Goal: Transaction & Acquisition: Purchase product/service

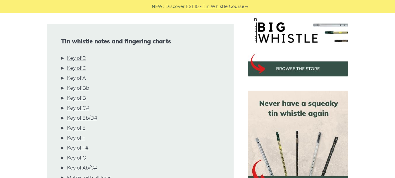
scroll to position [192, 0]
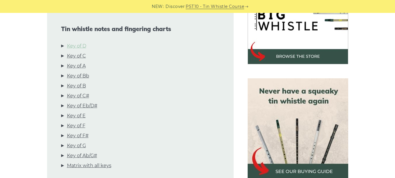
click at [82, 42] on link "Key of D" at bounding box center [76, 46] width 19 height 8
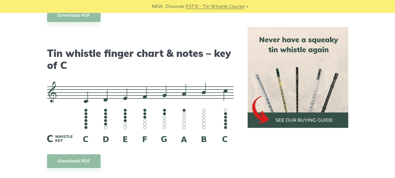
scroll to position [1479, 0]
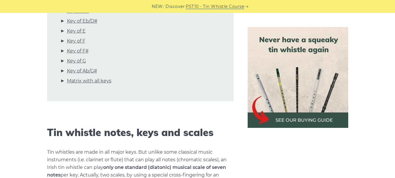
scroll to position [289, 0]
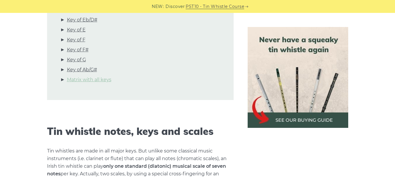
click at [89, 80] on link "Matrix with all keys" at bounding box center [89, 80] width 44 height 8
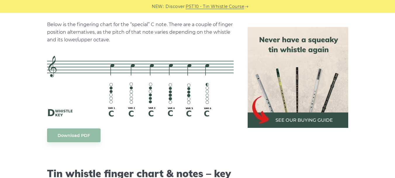
scroll to position [1304, 0]
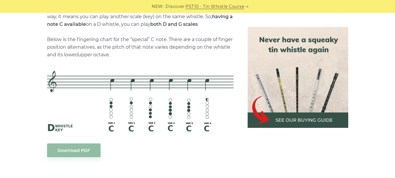
click at [285, 108] on img at bounding box center [298, 77] width 101 height 101
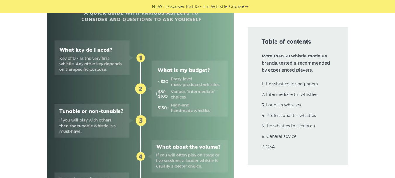
scroll to position [275, 0]
click at [298, 93] on link "2. Intermediate tin whistles" at bounding box center [290, 94] width 56 height 5
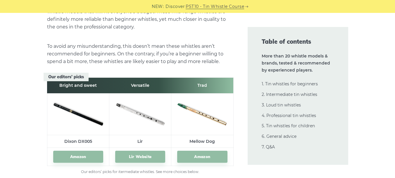
scroll to position [3235, 0]
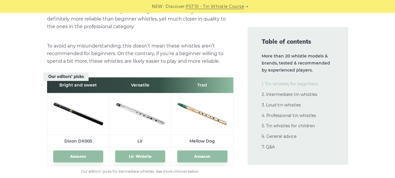
click at [293, 83] on link "1. Tin whistles for beginners" at bounding box center [290, 83] width 56 height 5
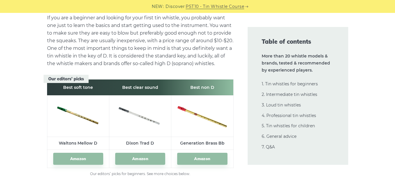
scroll to position [813, 0]
click at [270, 96] on link "2. Intermediate tin whistles" at bounding box center [290, 94] width 56 height 5
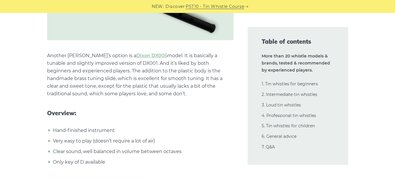
scroll to position [3551, 0]
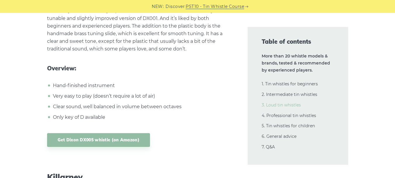
click at [274, 104] on link "3. Loud tin whistles" at bounding box center [281, 104] width 39 height 5
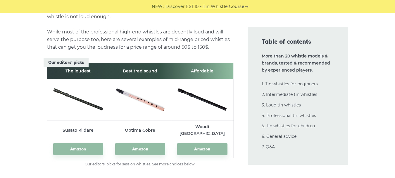
scroll to position [6342, 0]
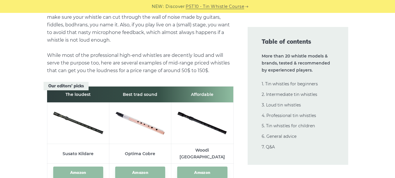
click at [72, 163] on td "Amazon" at bounding box center [78, 172] width 62 height 18
click at [74, 166] on link "Amazon" at bounding box center [78, 172] width 50 height 12
click at [130, 166] on link "Amazon" at bounding box center [140, 172] width 50 height 12
click at [204, 166] on link "Amazon" at bounding box center [202, 172] width 50 height 12
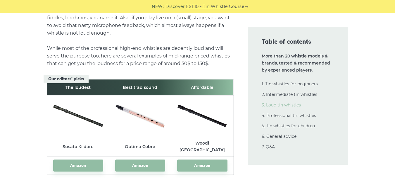
click at [285, 103] on link "3. Loud tin whistles" at bounding box center [281, 104] width 39 height 5
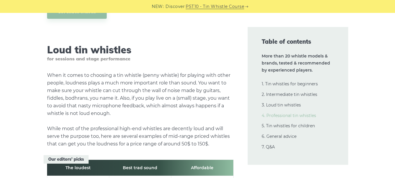
click at [288, 114] on link "4. Professional tin whistles" at bounding box center [289, 115] width 54 height 5
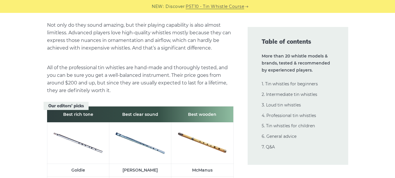
scroll to position [8260, 0]
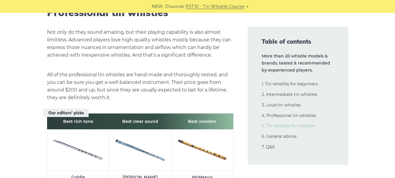
click at [281, 124] on link "5. Tin whistles for children" at bounding box center [288, 125] width 53 height 5
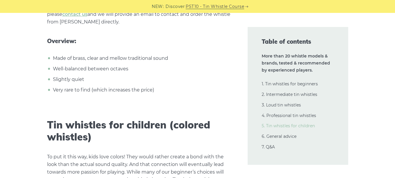
scroll to position [10623, 0]
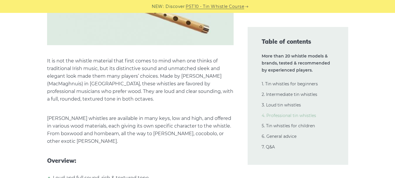
click at [273, 116] on link "4. Professional tin whistles" at bounding box center [289, 115] width 54 height 5
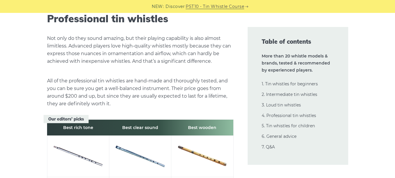
scroll to position [8252, 0]
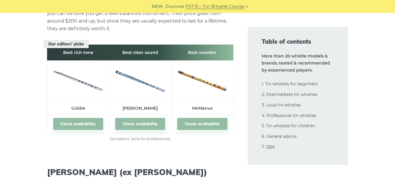
scroll to position [8322, 0]
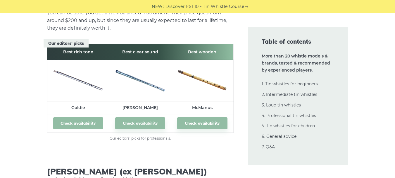
click at [73, 117] on link "Check availability" at bounding box center [78, 123] width 50 height 12
click at [146, 114] on td "Check availability" at bounding box center [140, 123] width 62 height 18
click at [145, 117] on link "Check availability" at bounding box center [140, 123] width 50 height 12
